Goal: Task Accomplishment & Management: Manage account settings

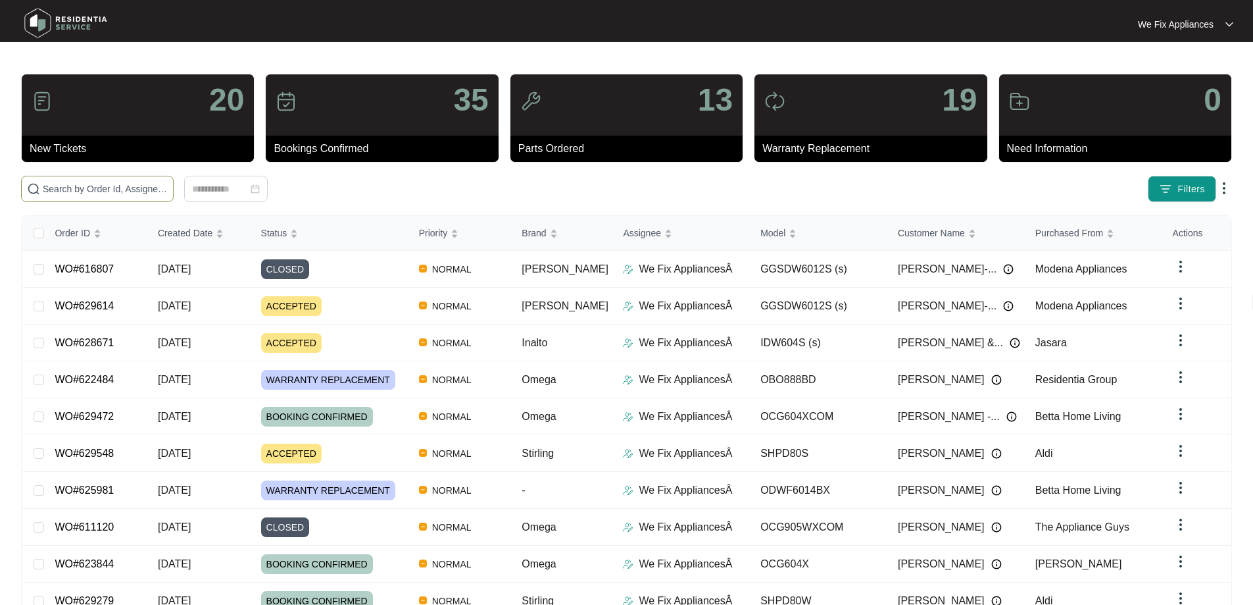
paste input "629614"
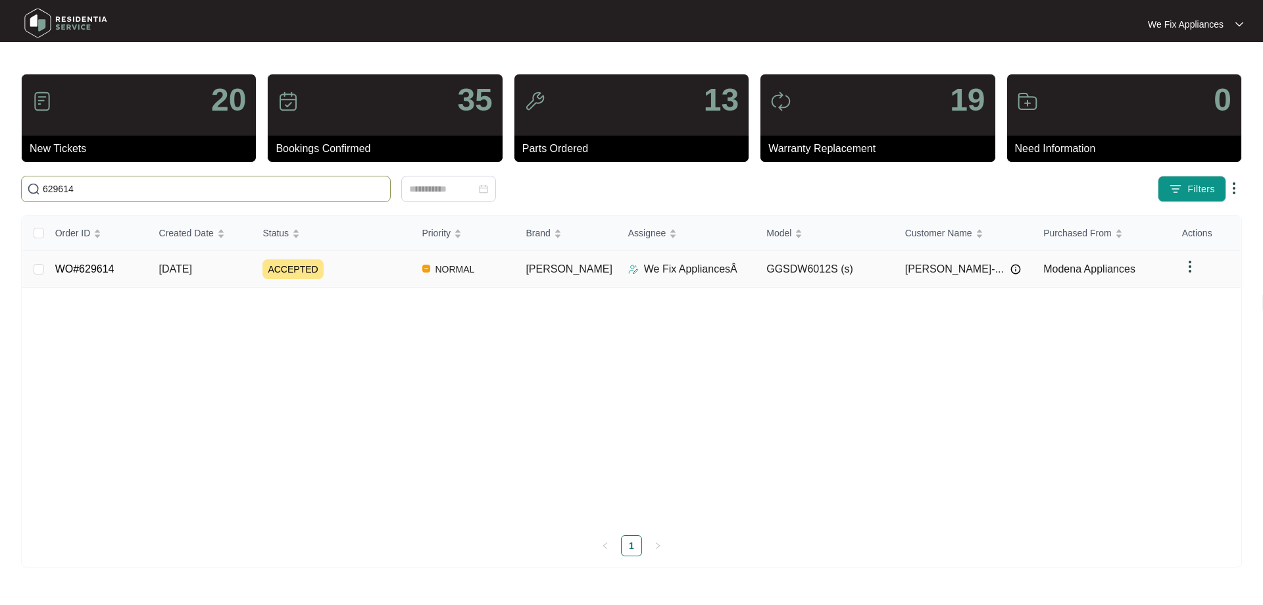
type input "629614"
click at [85, 266] on link "WO#629614" at bounding box center [84, 268] width 59 height 11
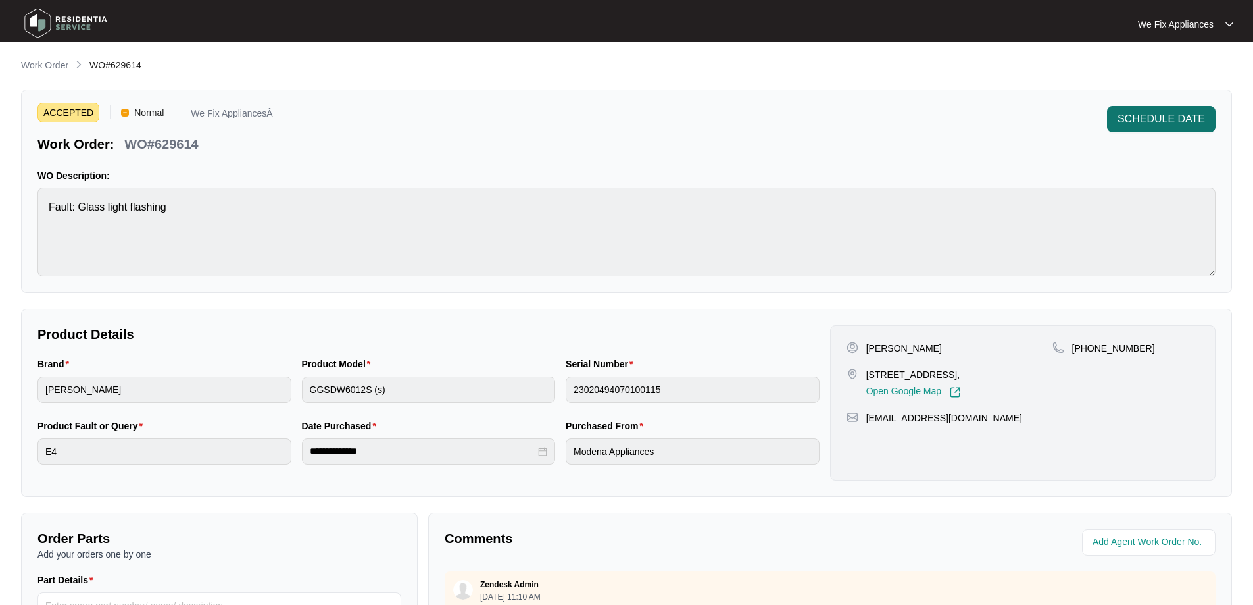
click at [1156, 121] on span "SCHEDULE DATE" at bounding box center [1161, 119] width 87 height 16
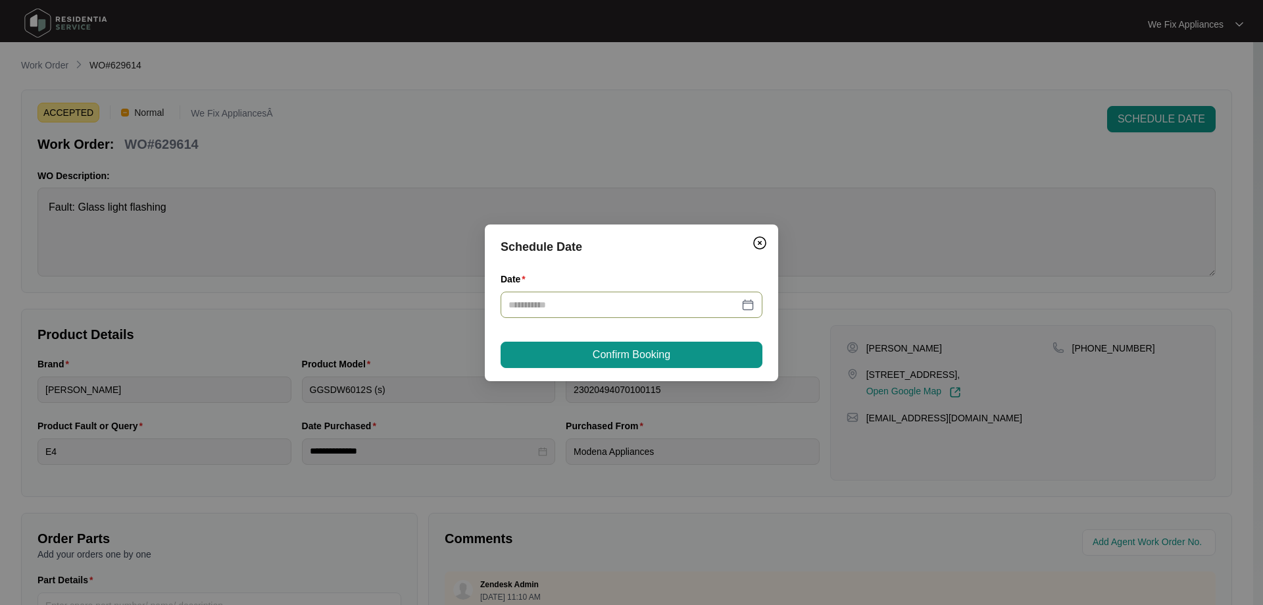
click at [608, 309] on input "Date" at bounding box center [623, 304] width 230 height 14
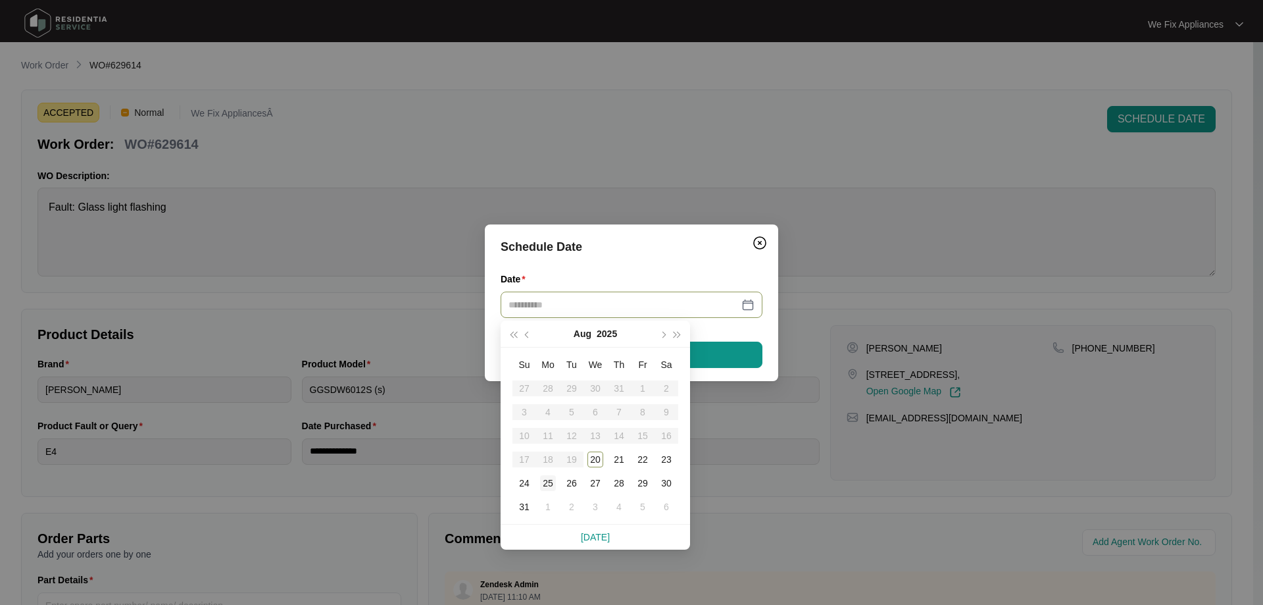
click at [545, 482] on div "25" at bounding box center [548, 483] width 16 height 16
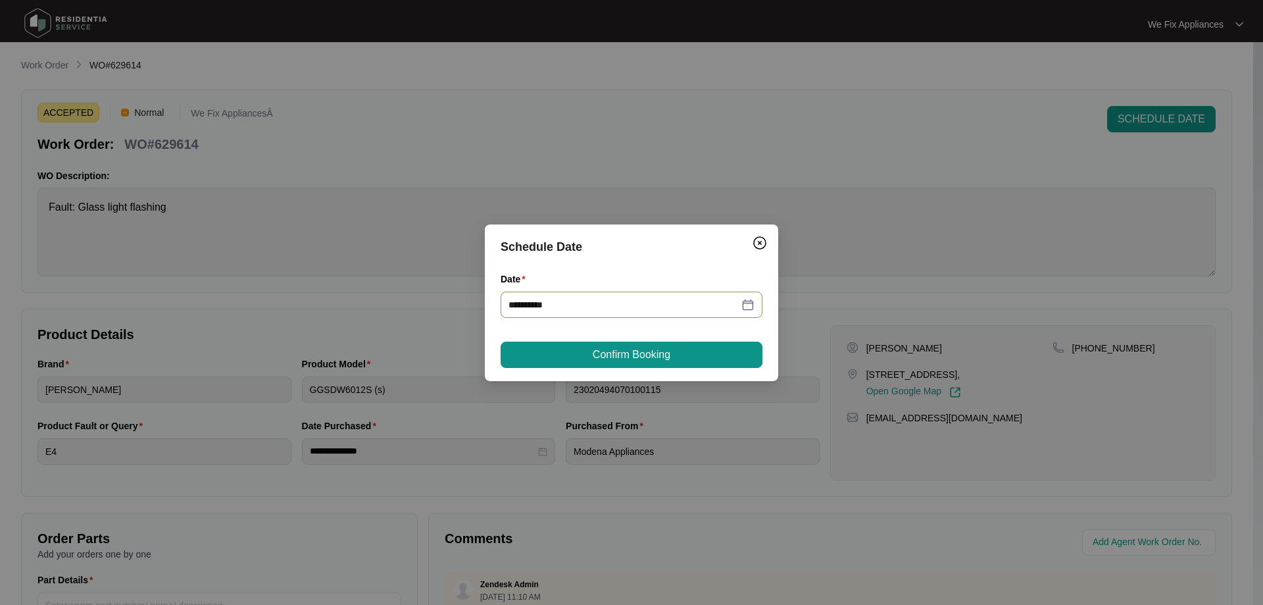
type input "**********"
click at [622, 343] on button "Confirm Booking" at bounding box center [632, 354] width 262 height 26
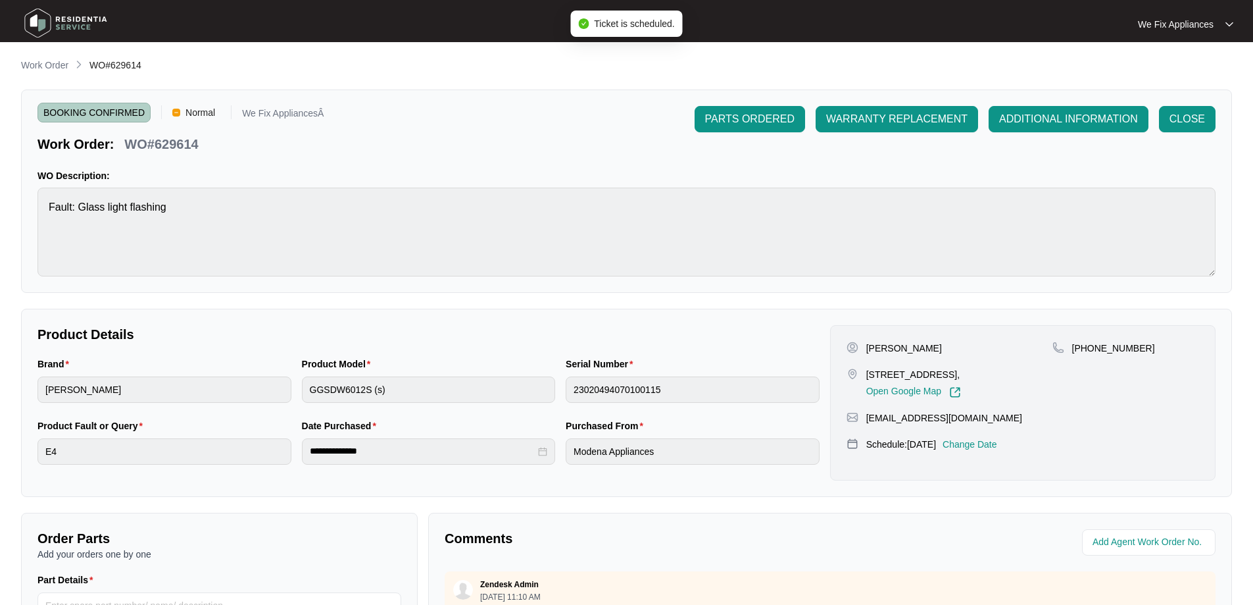
click at [85, 18] on img at bounding box center [66, 22] width 92 height 39
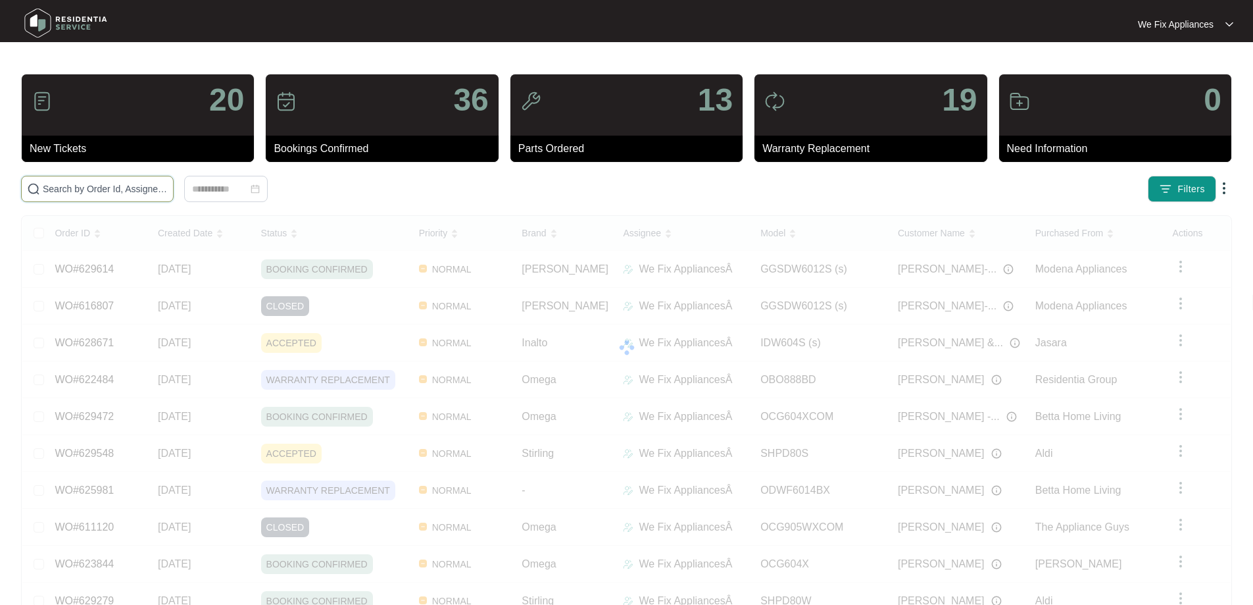
drag, startPoint x: 88, startPoint y: 181, endPoint x: 87, endPoint y: 188, distance: 7.3
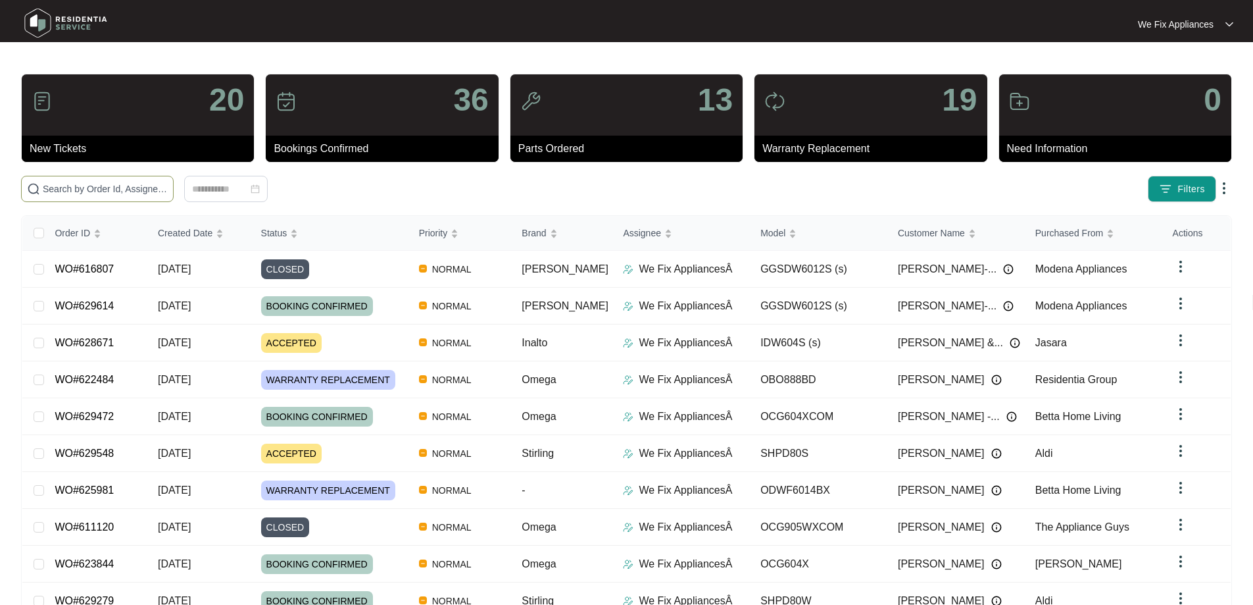
paste input "628653"
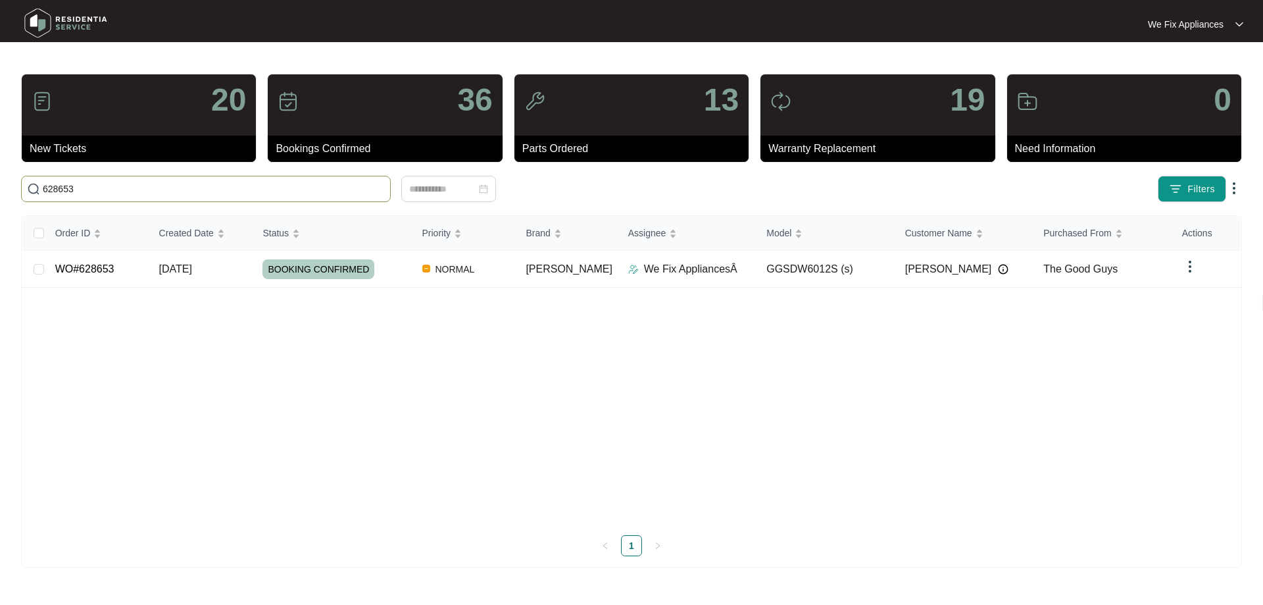
type input "628653"
click at [102, 266] on link "WO#628653" at bounding box center [84, 268] width 59 height 11
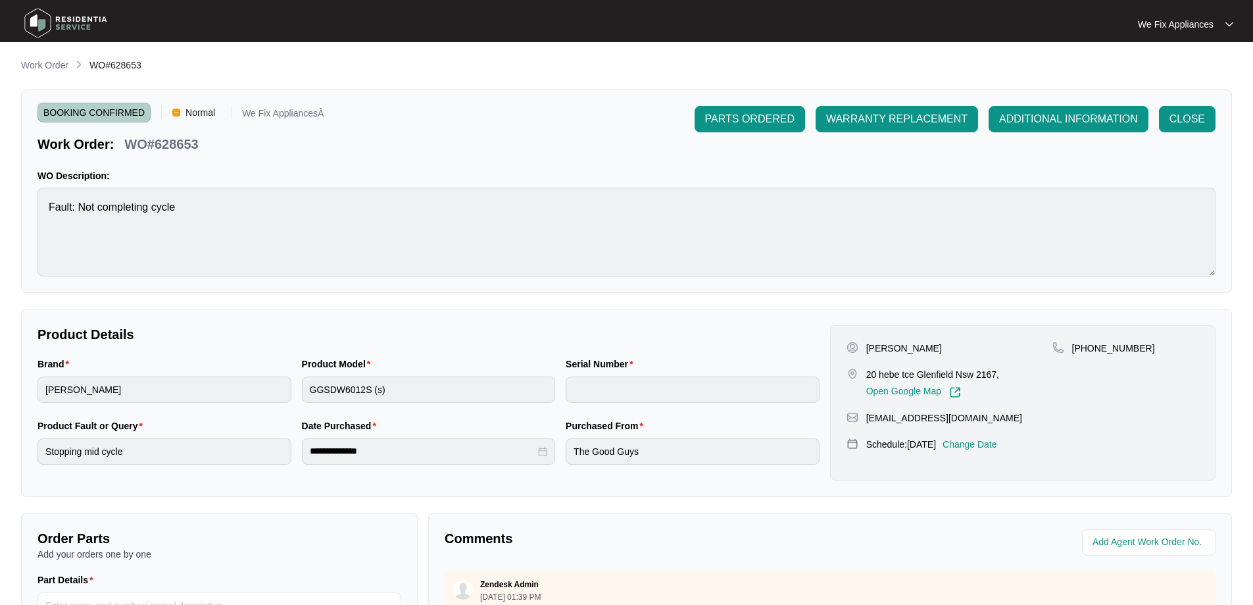
click at [966, 437] on p "Change Date" at bounding box center [970, 443] width 55 height 13
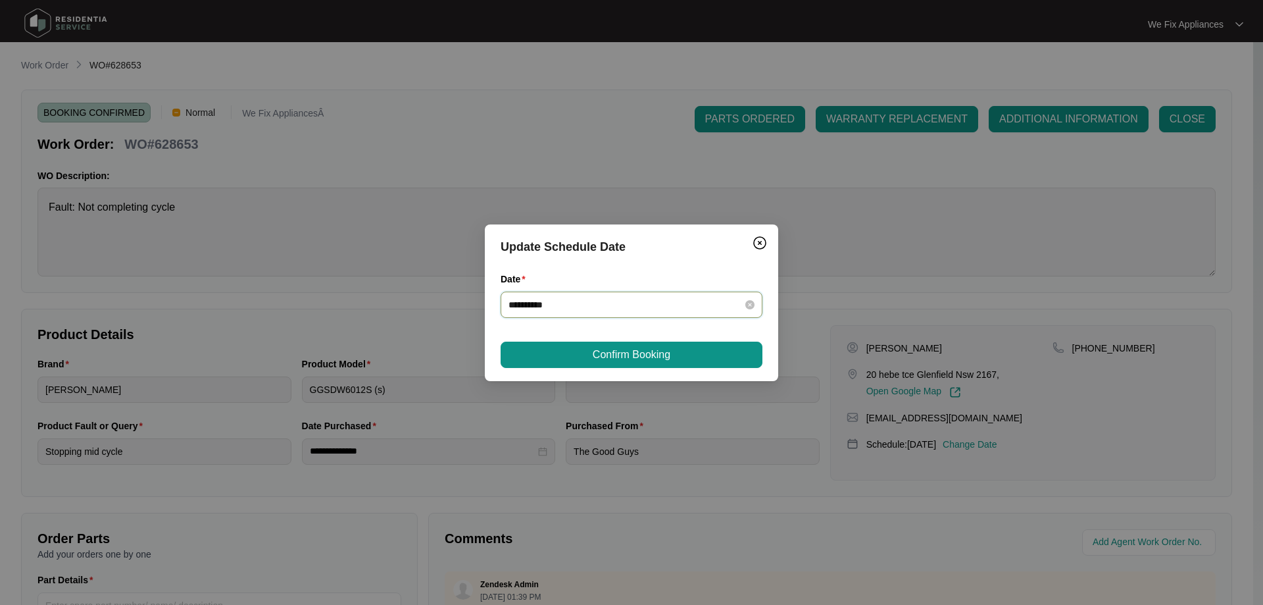
click at [603, 310] on input "**********" at bounding box center [623, 304] width 230 height 14
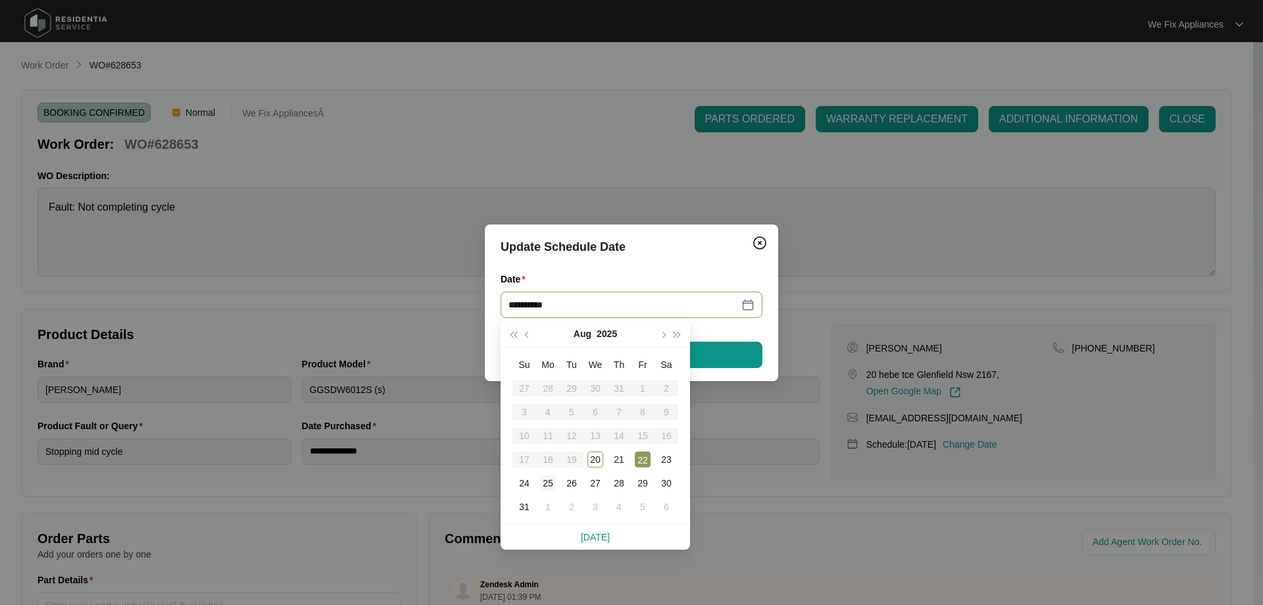
type input "**********"
click at [544, 484] on div "25" at bounding box center [548, 483] width 16 height 16
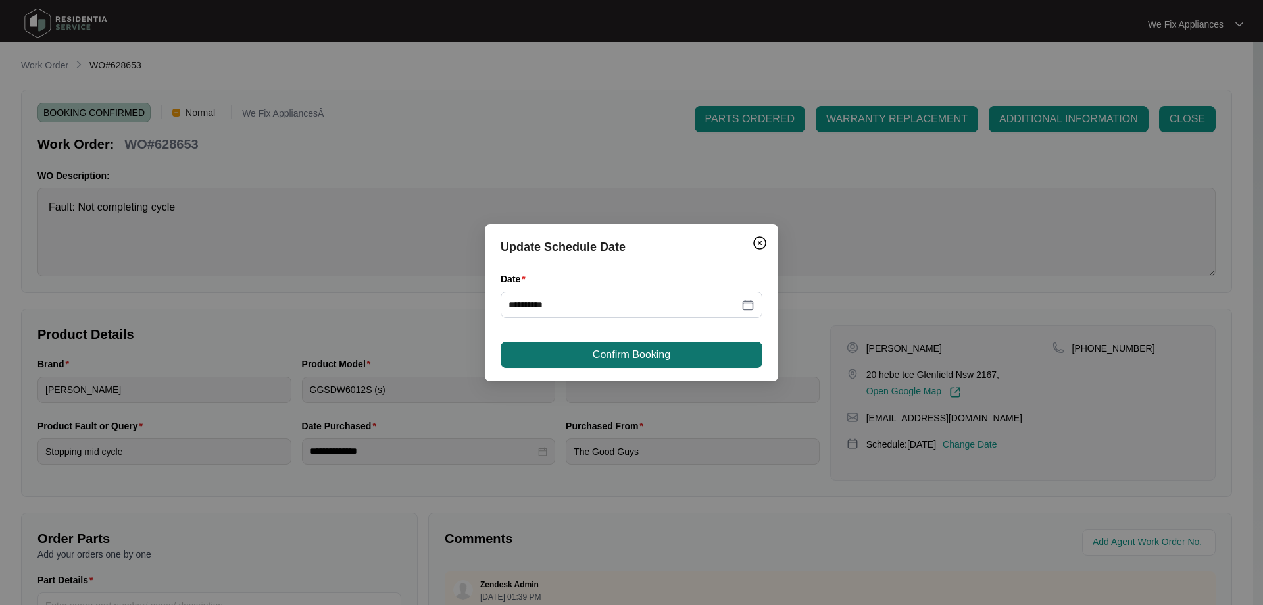
click at [599, 353] on span "Confirm Booking" at bounding box center [632, 355] width 78 height 16
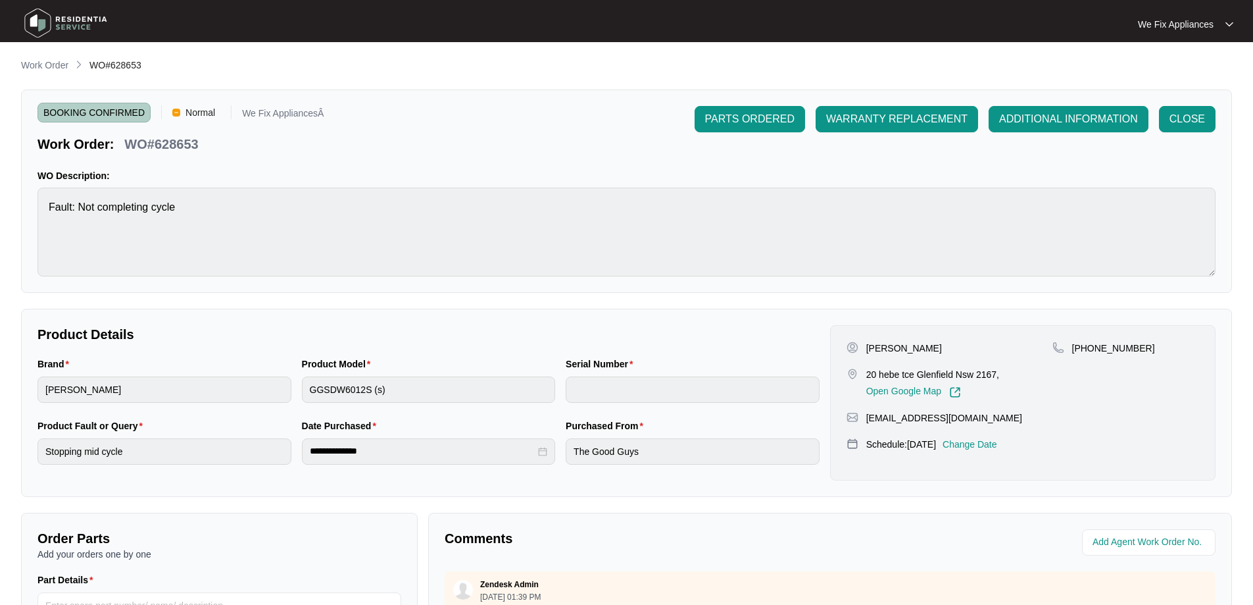
click at [76, 26] on img at bounding box center [66, 22] width 92 height 39
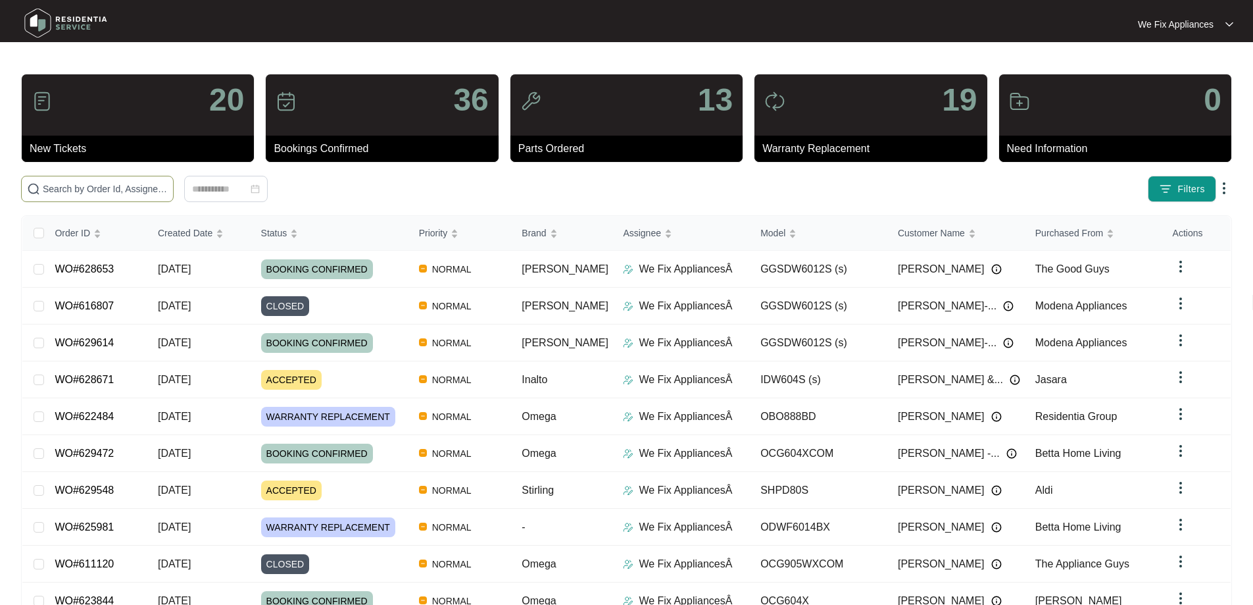
paste input "625837"
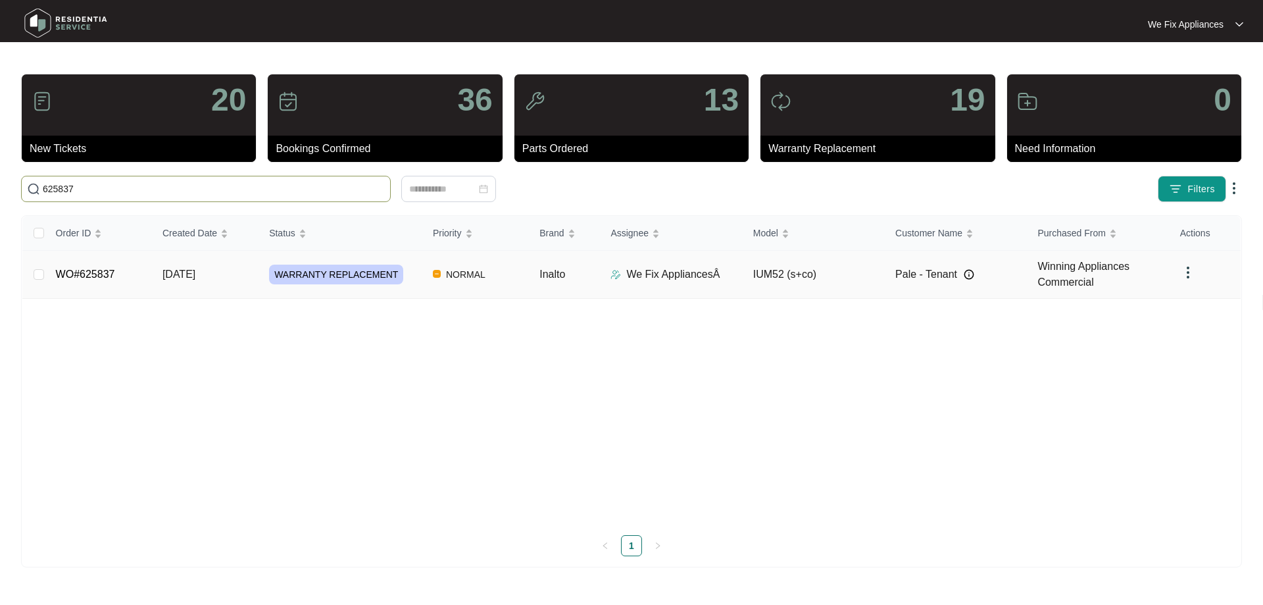
type input "625837"
click at [87, 268] on link "WO#625837" at bounding box center [85, 273] width 59 height 11
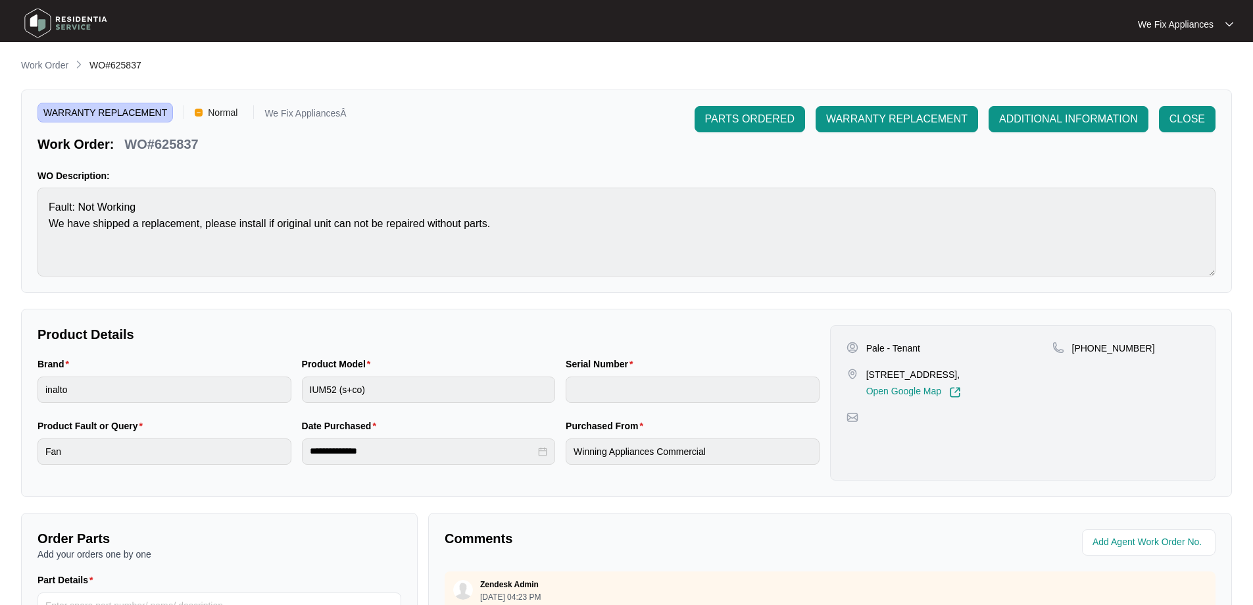
click at [60, 21] on img at bounding box center [66, 22] width 92 height 39
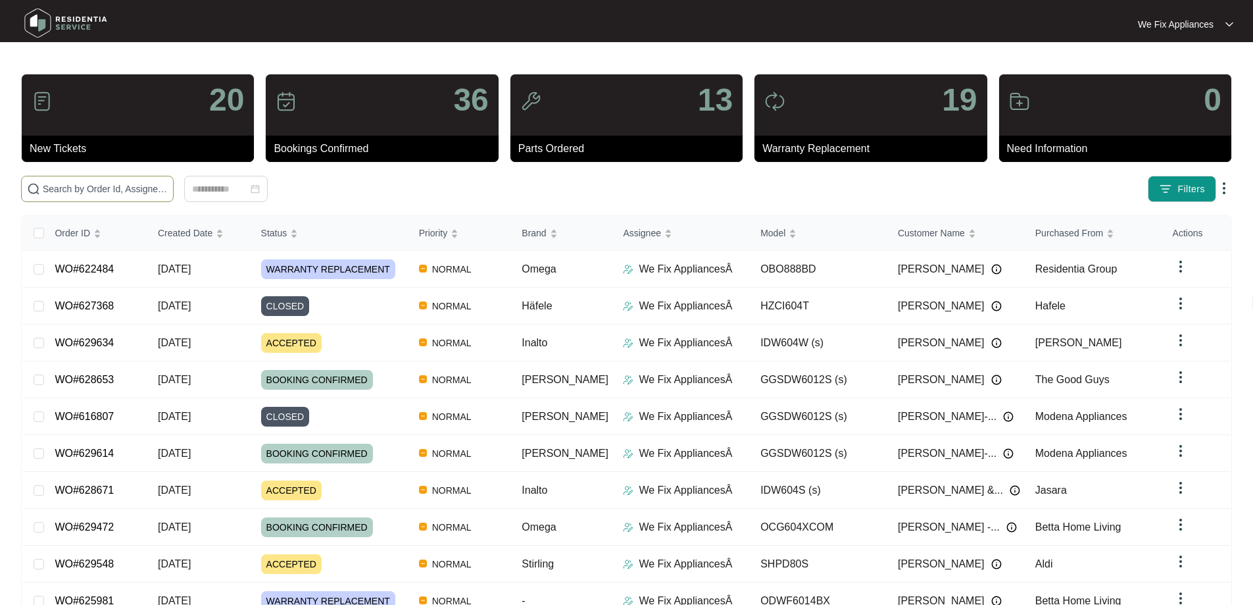
paste input "629634"
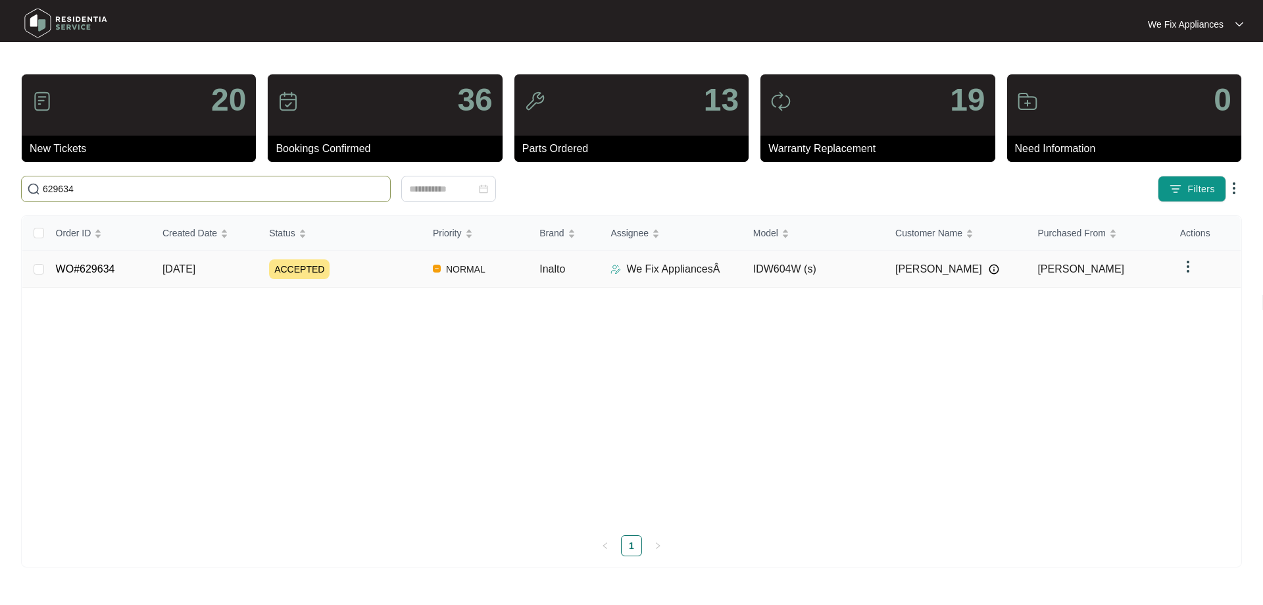
type input "629634"
click at [82, 263] on link "WO#629634" at bounding box center [85, 268] width 59 height 11
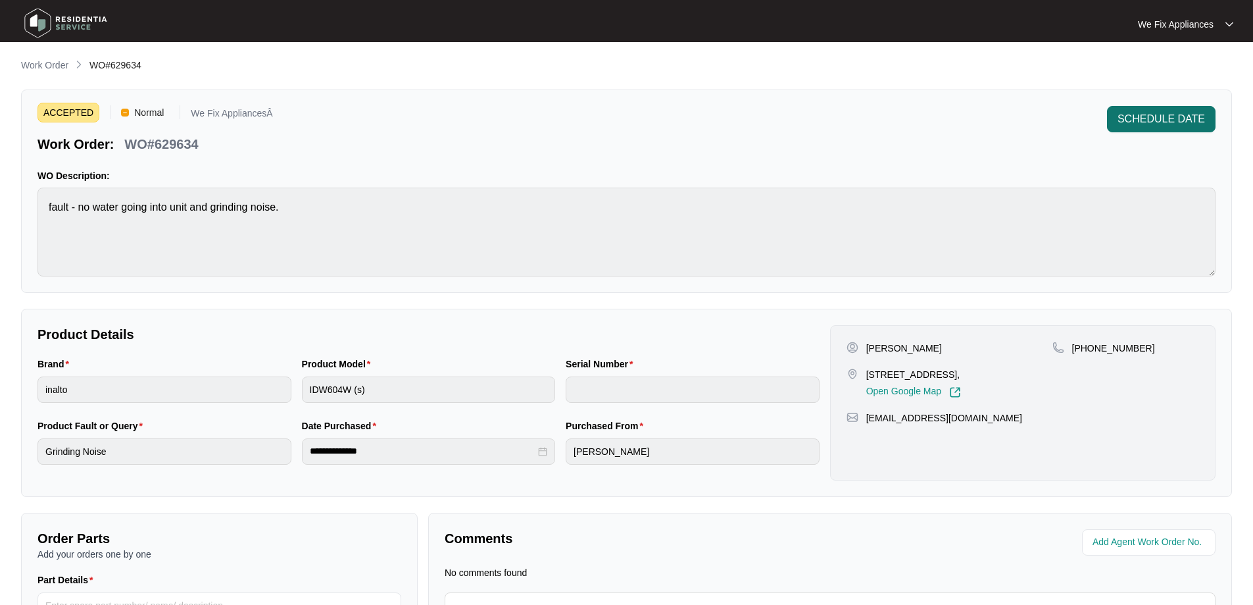
click at [1190, 122] on span "SCHEDULE DATE" at bounding box center [1161, 119] width 87 height 16
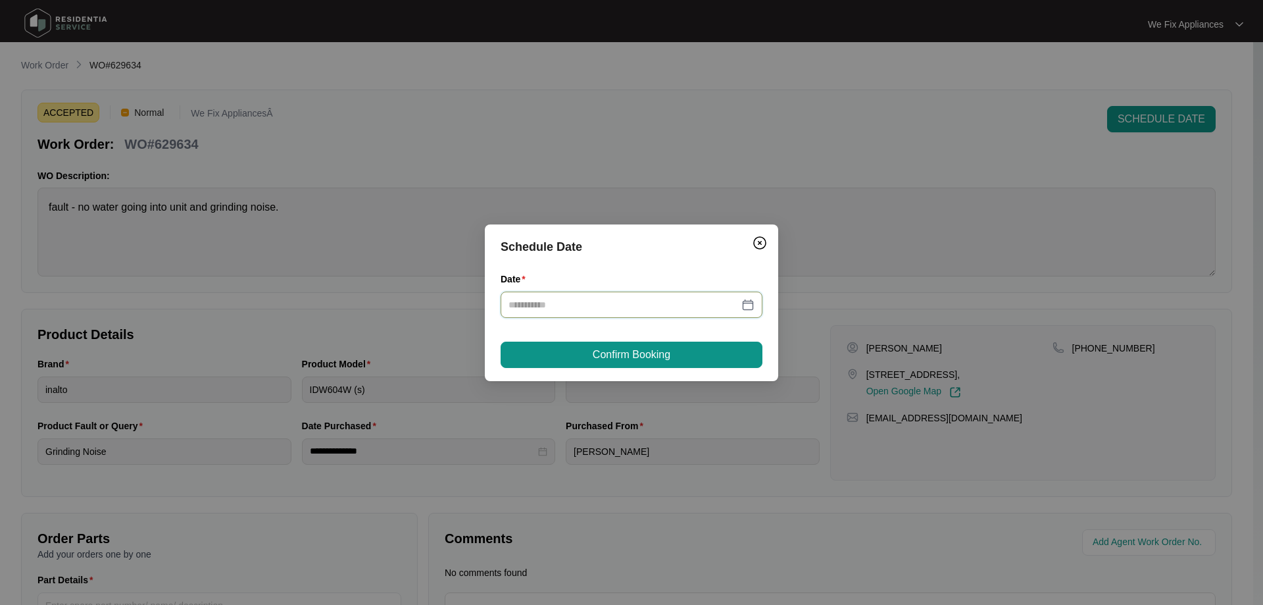
click at [603, 298] on input "Date" at bounding box center [623, 304] width 230 height 14
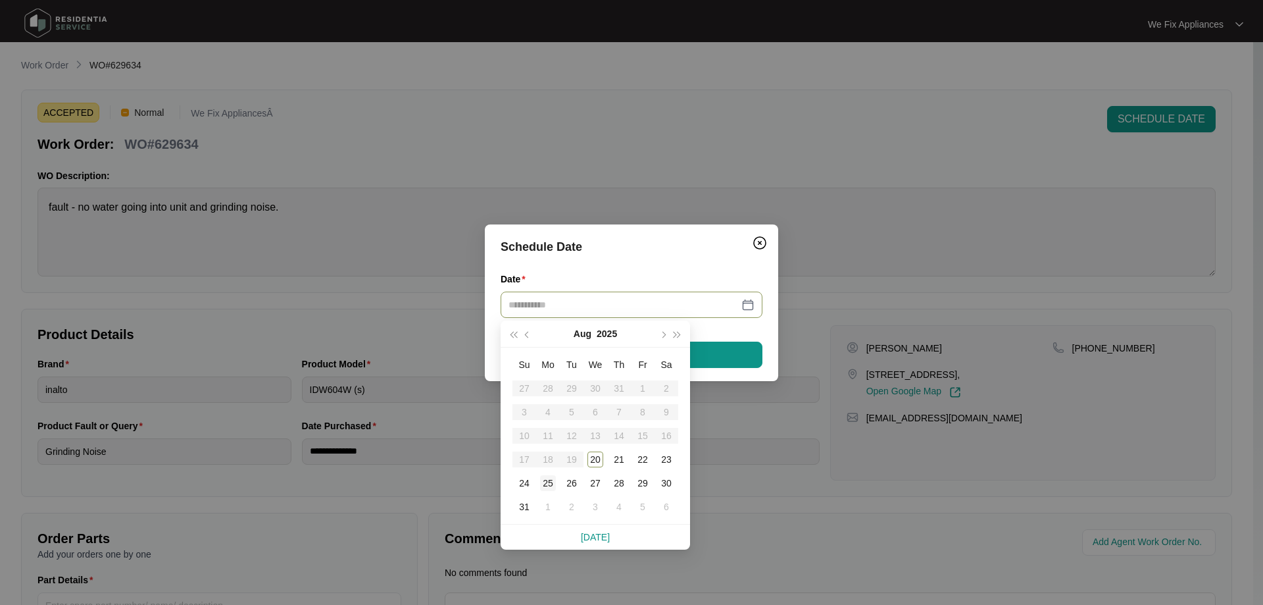
type input "**********"
click at [551, 480] on div "25" at bounding box center [548, 483] width 16 height 16
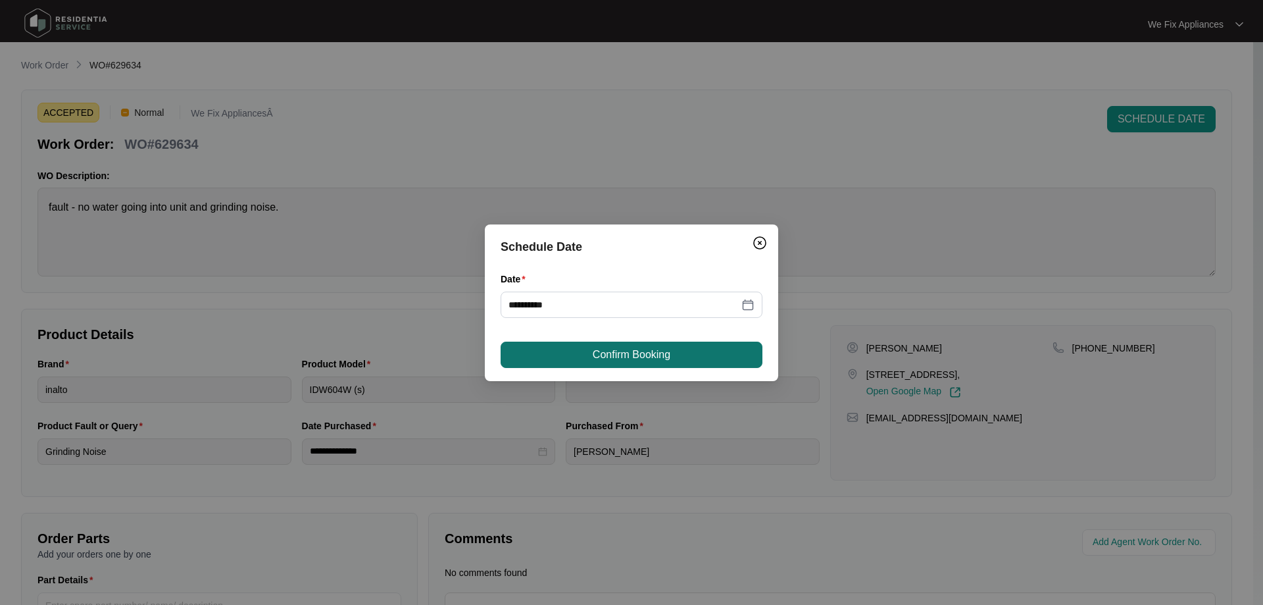
click at [605, 345] on button "Confirm Booking" at bounding box center [632, 354] width 262 height 26
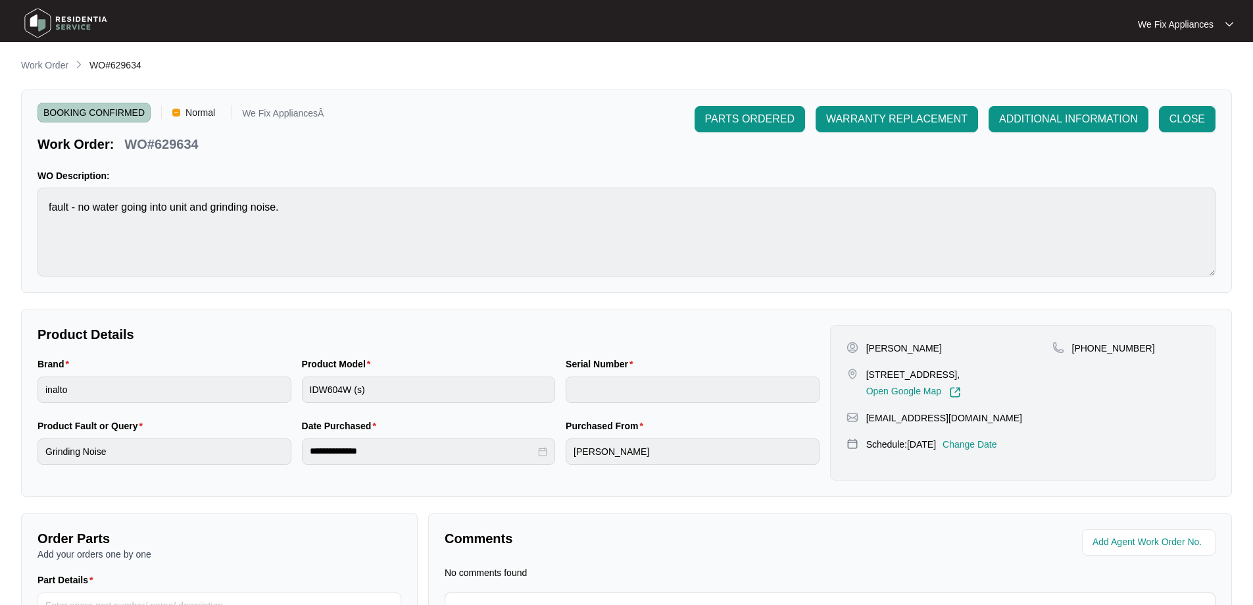
click at [78, 16] on img at bounding box center [66, 22] width 92 height 39
